Goal: Information Seeking & Learning: Learn about a topic

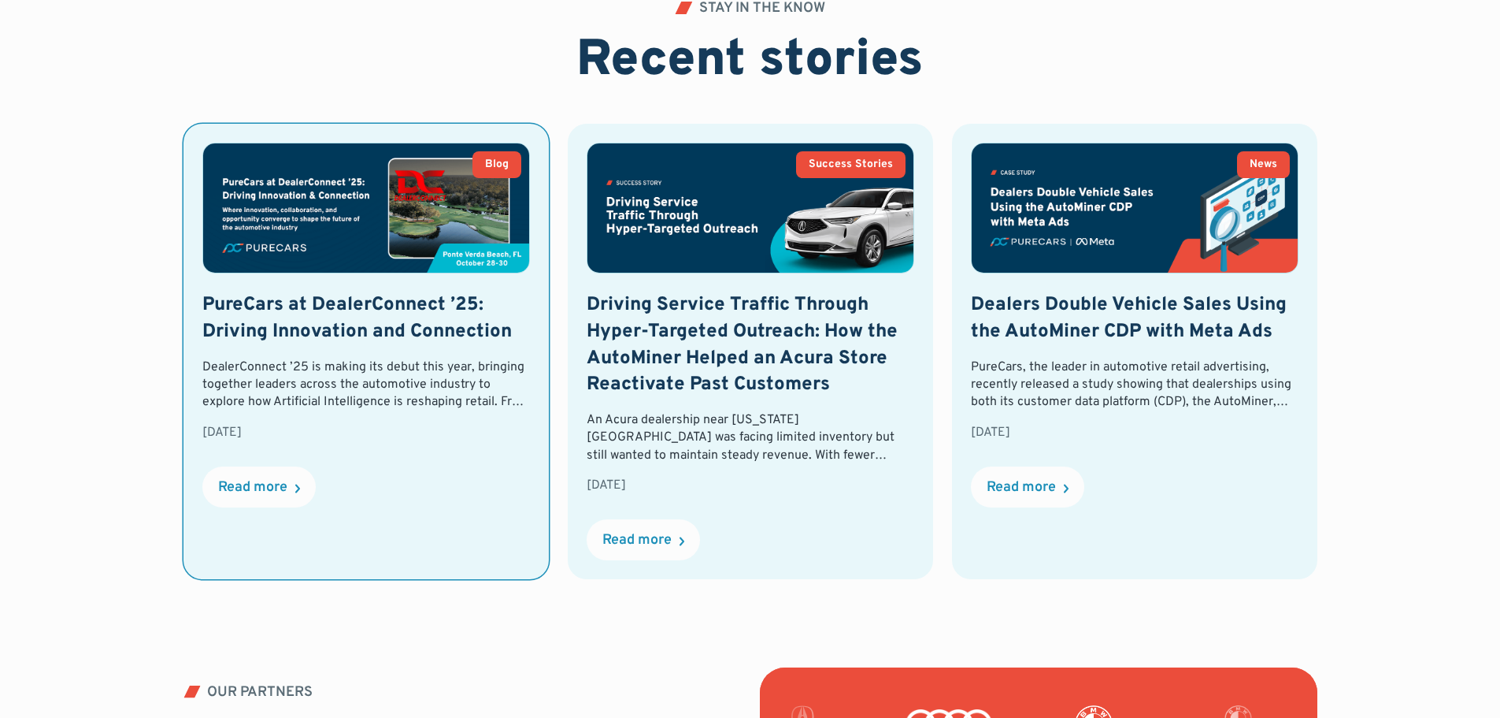
scroll to position [3623, 0]
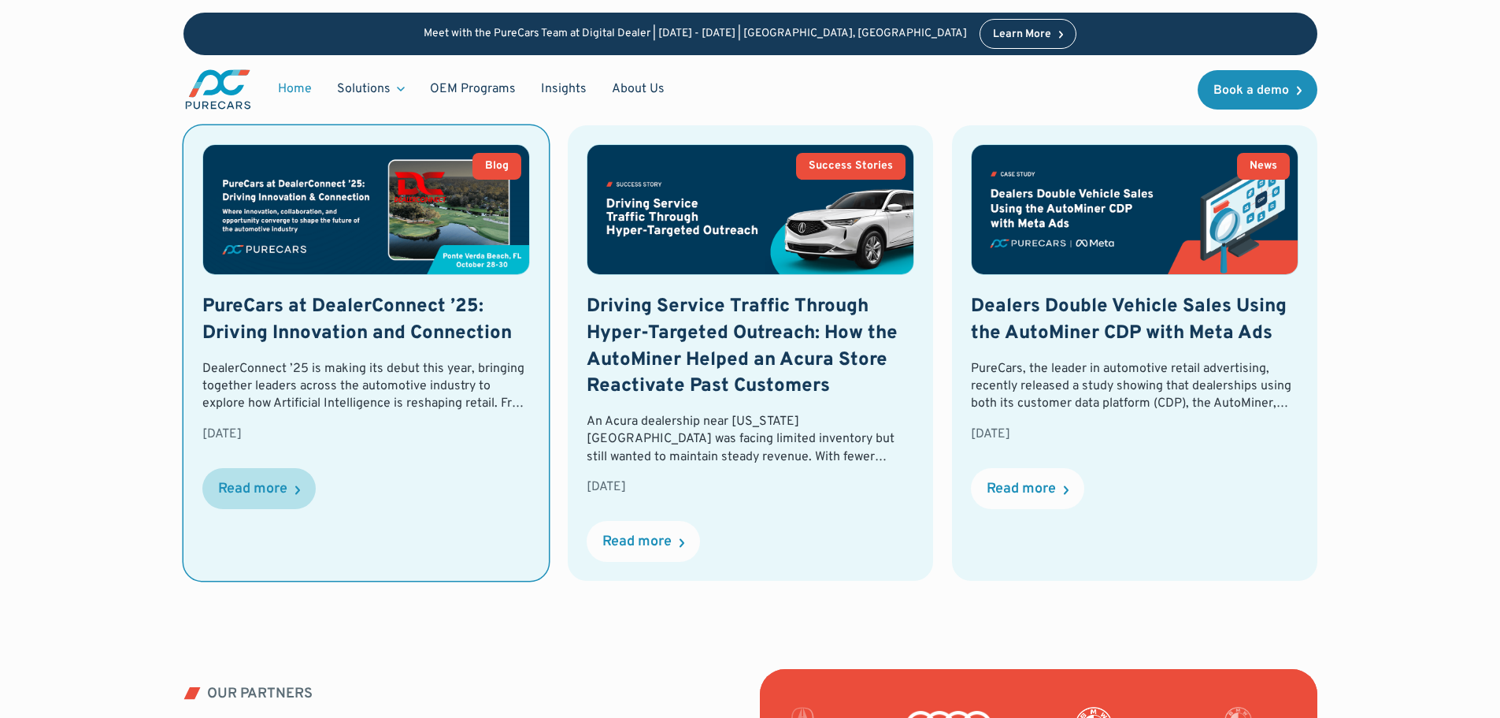
click at [261, 489] on div "Read more" at bounding box center [252, 489] width 69 height 14
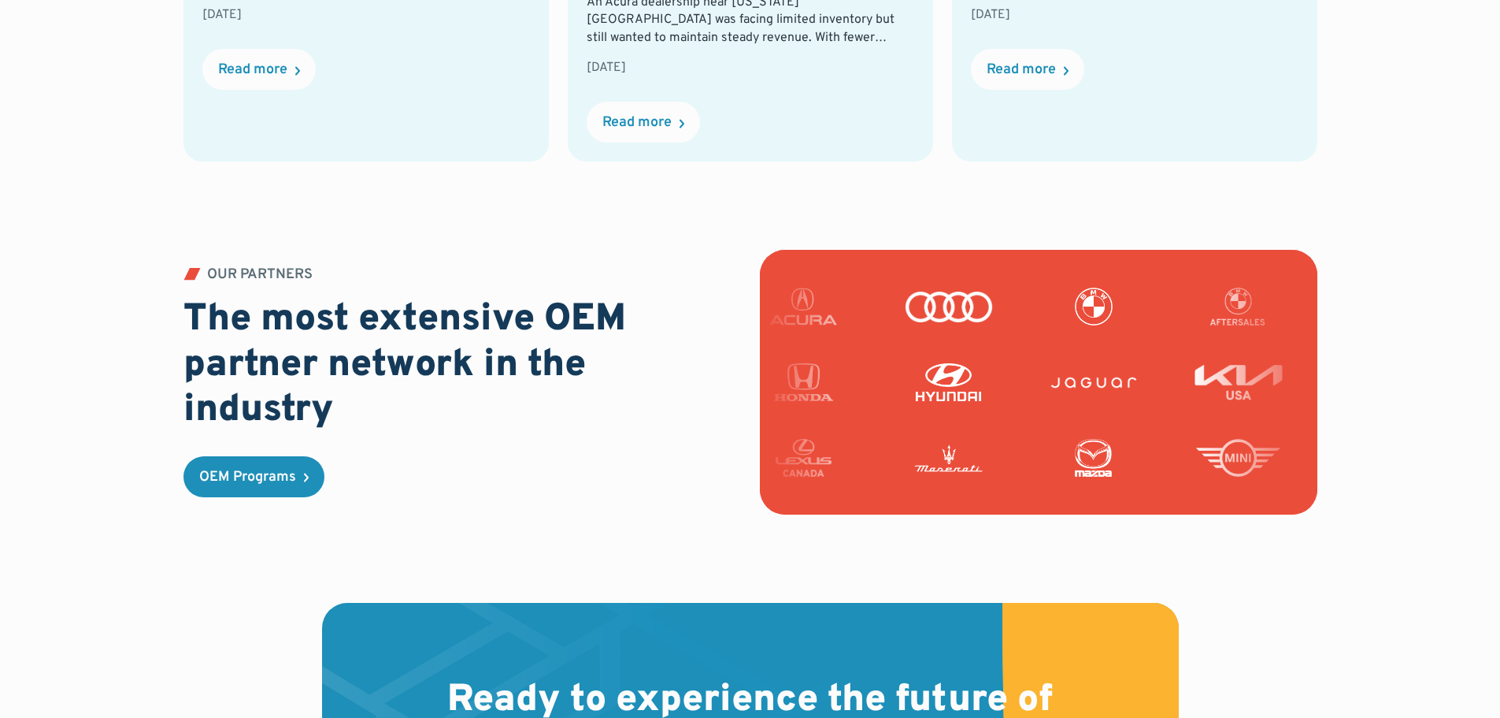
scroll to position [4096, 0]
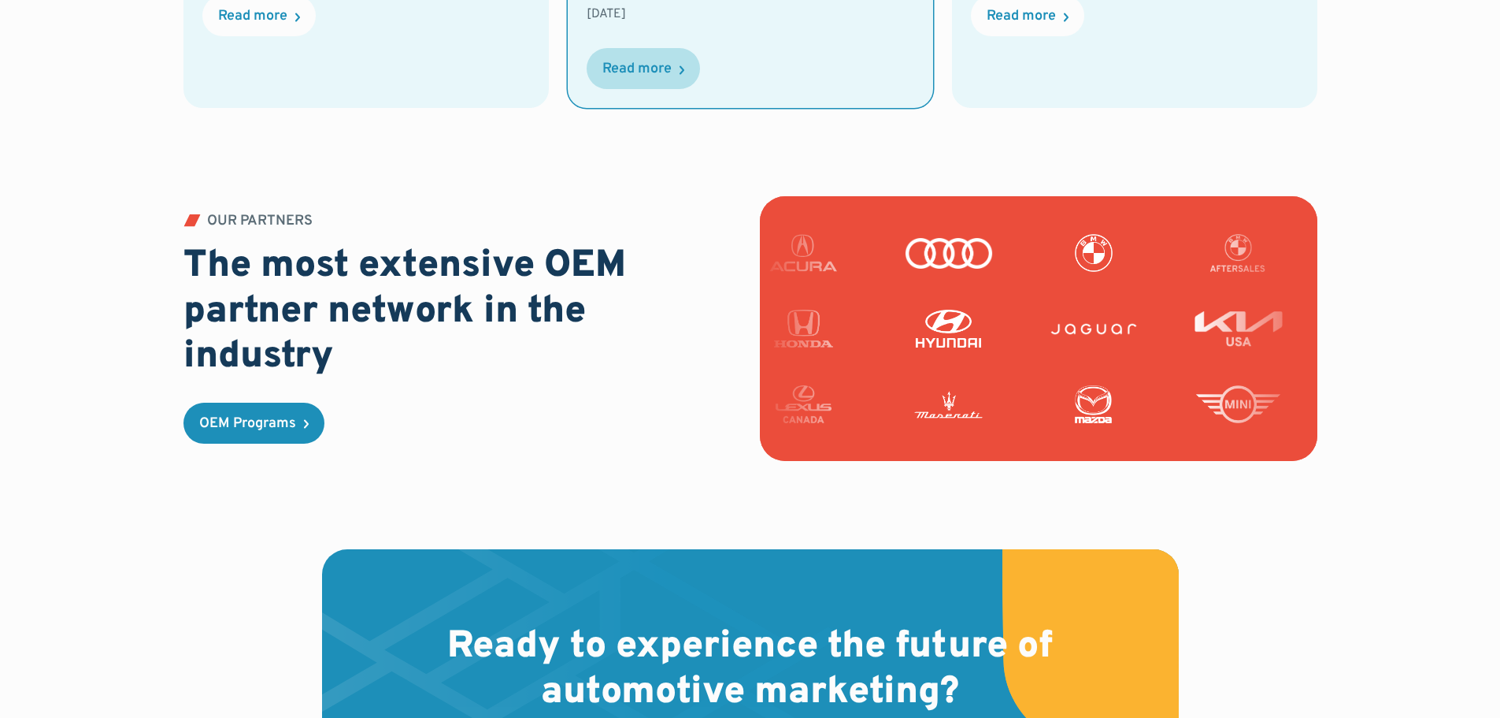
click at [632, 71] on div "Read more" at bounding box center [637, 69] width 69 height 14
